Goal: Find specific page/section: Find specific page/section

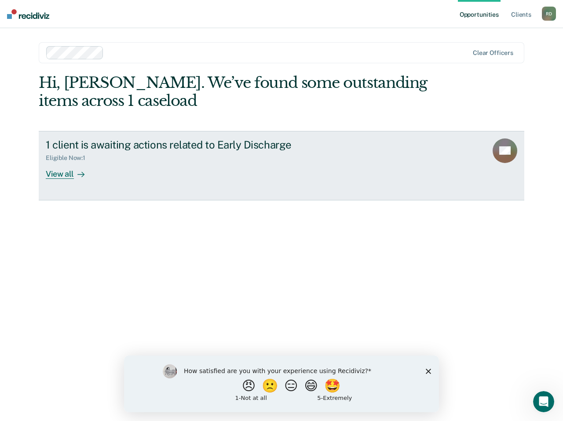
click at [70, 175] on div "View all" at bounding box center [70, 170] width 49 height 17
